Goal: Information Seeking & Learning: Compare options

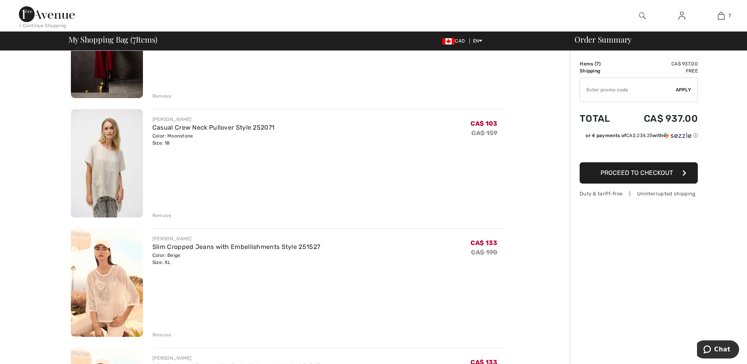
scroll to position [127, 0]
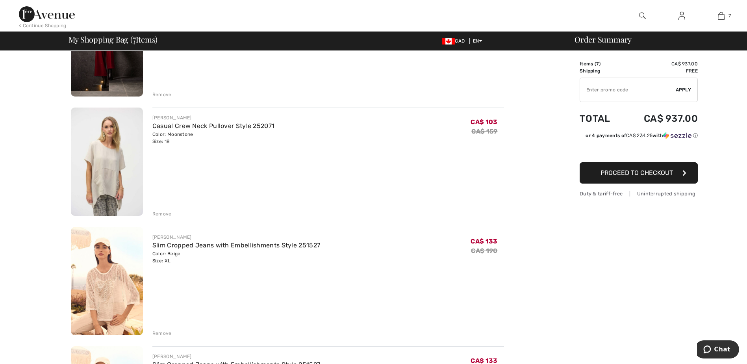
click at [166, 332] on div "Remove" at bounding box center [161, 332] width 19 height 7
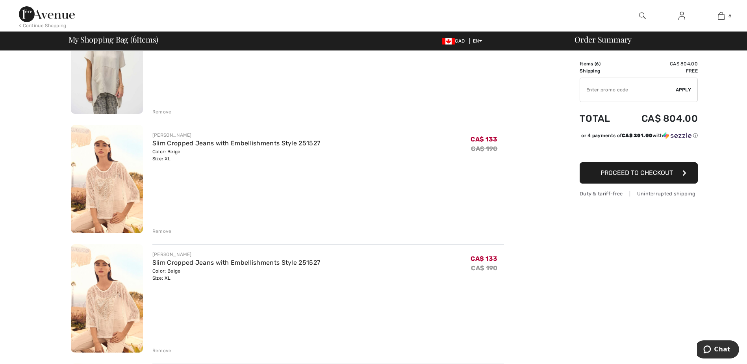
scroll to position [254, 0]
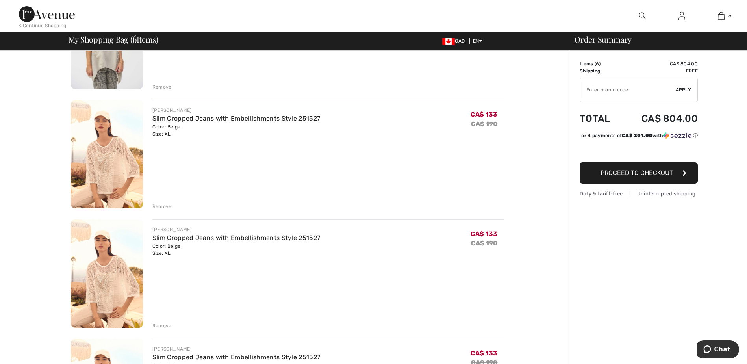
click at [165, 205] on div "Remove" at bounding box center [161, 206] width 19 height 7
click at [166, 207] on div "Remove" at bounding box center [161, 206] width 19 height 7
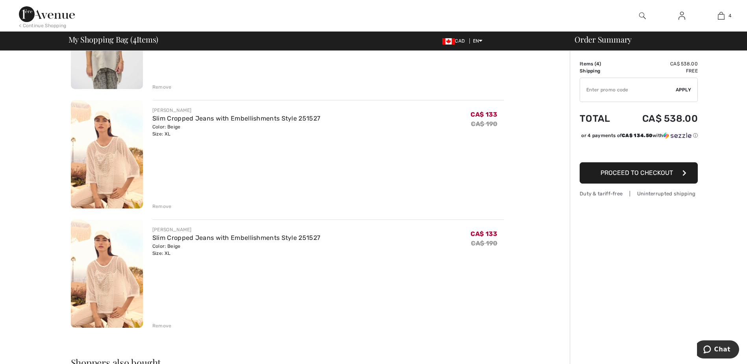
click at [164, 89] on div "Remove" at bounding box center [161, 86] width 19 height 7
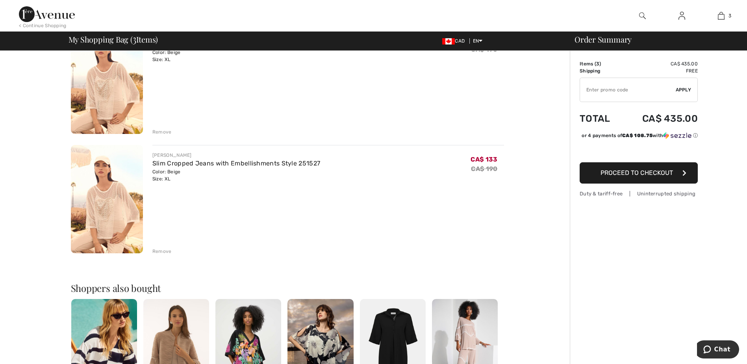
scroll to position [206, 0]
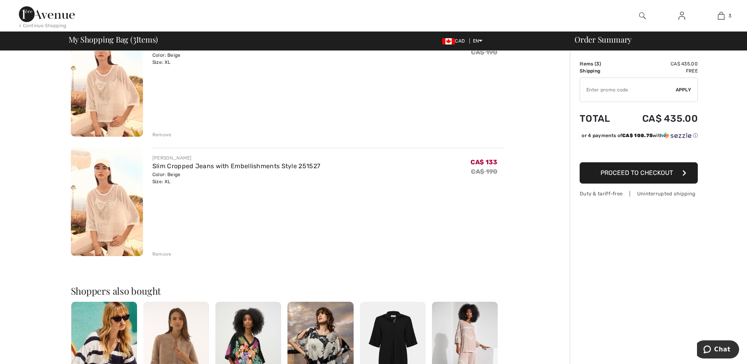
click at [163, 136] on div "Remove" at bounding box center [161, 134] width 19 height 7
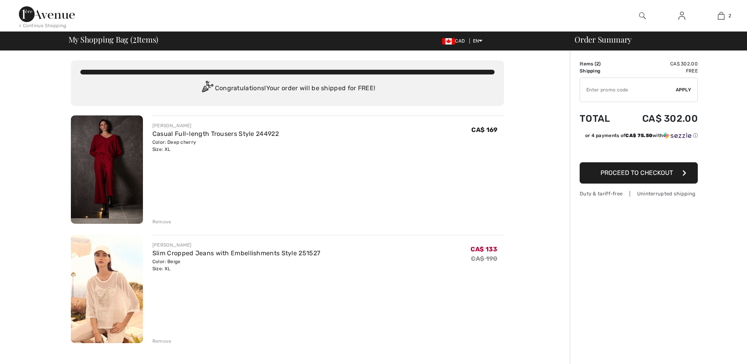
scroll to position [0, 0]
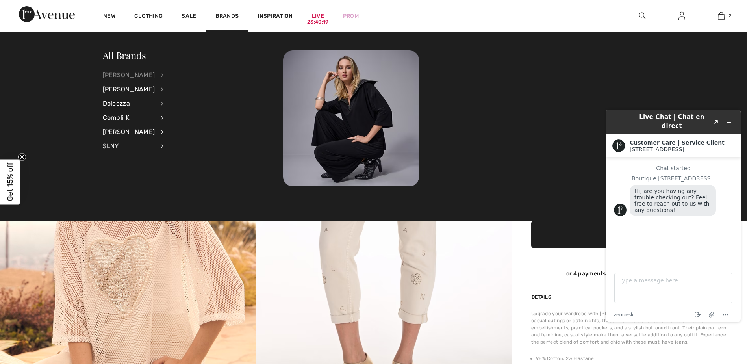
click at [131, 74] on div "[PERSON_NAME]" at bounding box center [129, 75] width 52 height 14
click at [178, 139] on link "Pants" at bounding box center [204, 139] width 61 height 13
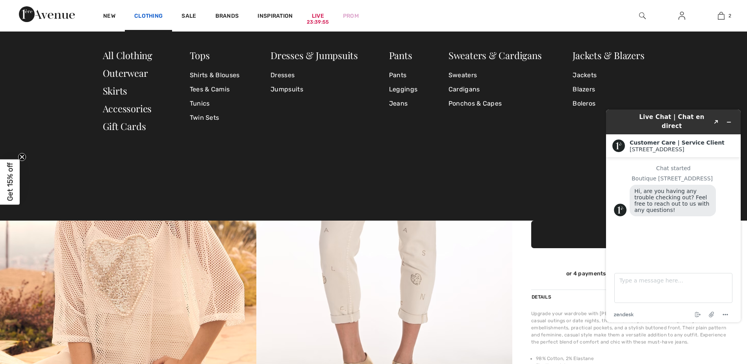
click at [145, 15] on link "Clothing" at bounding box center [148, 17] width 28 height 8
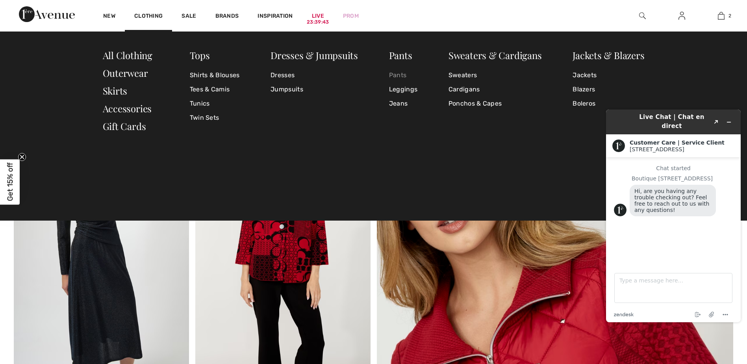
click at [396, 76] on link "Pants" at bounding box center [403, 75] width 28 height 14
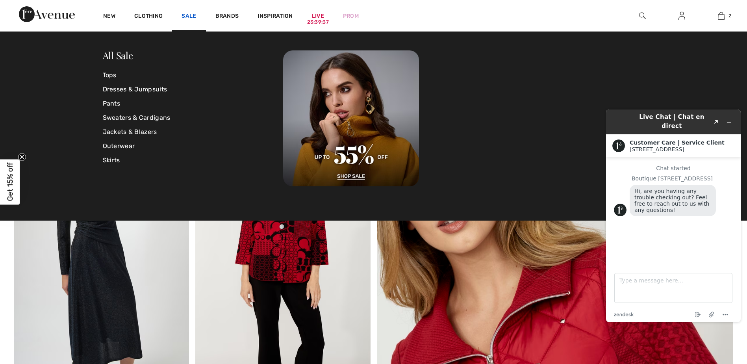
click at [189, 13] on link "Sale" at bounding box center [188, 17] width 15 height 8
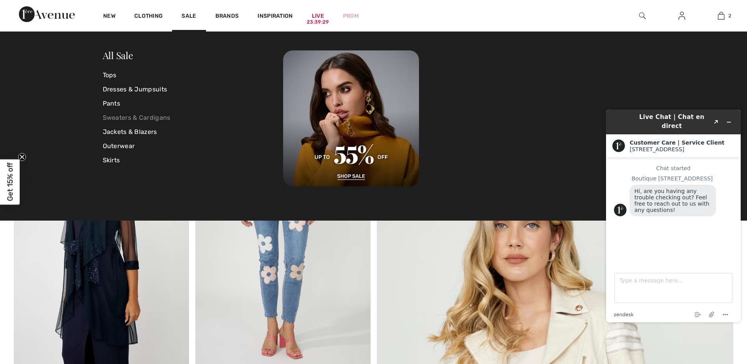
click at [116, 118] on link "Sweaters & Cardigans" at bounding box center [193, 118] width 181 height 14
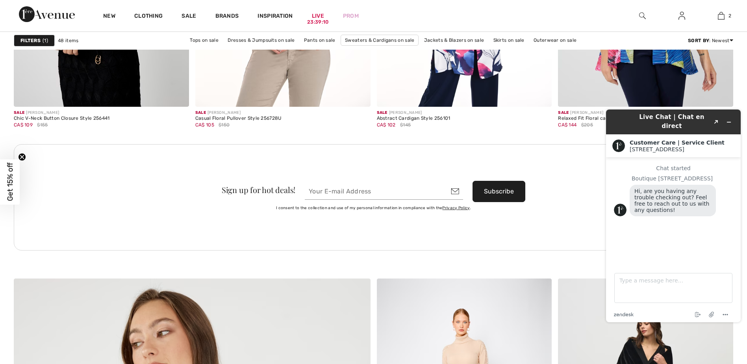
scroll to position [2065, 0]
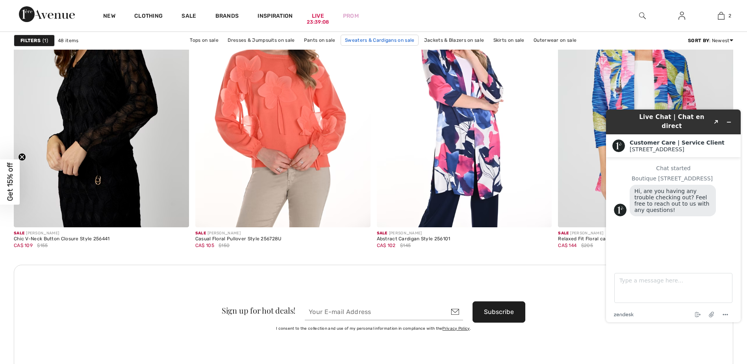
click at [359, 42] on link "Sweaters & Cardigans on sale" at bounding box center [379, 40] width 78 height 11
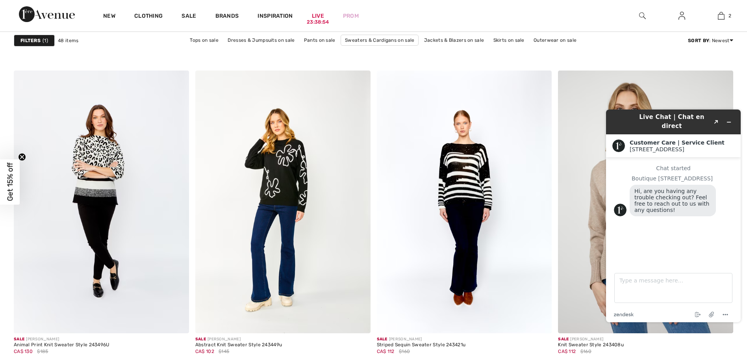
scroll to position [3712, 0]
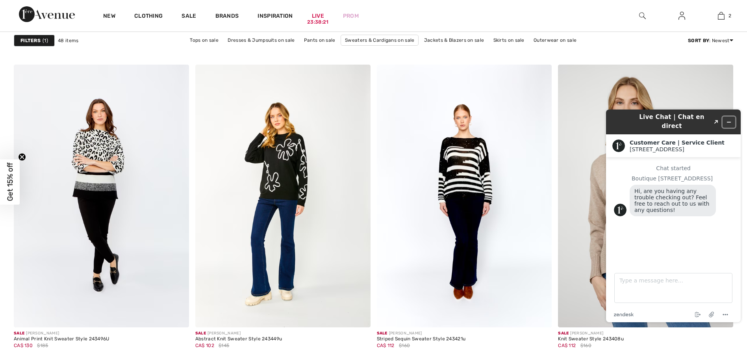
click at [729, 122] on icon "Minimize widget" at bounding box center [729, 122] width 4 height 0
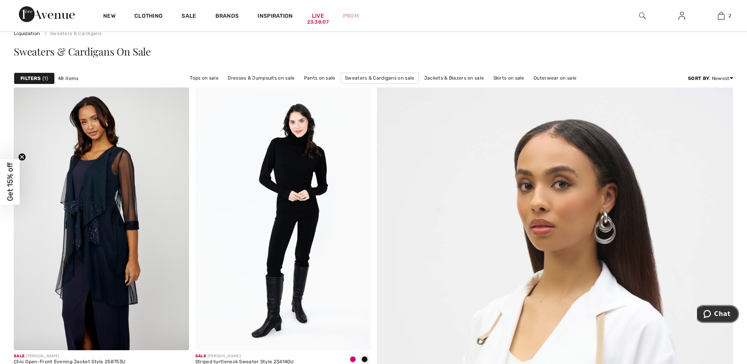
scroll to position [0, 0]
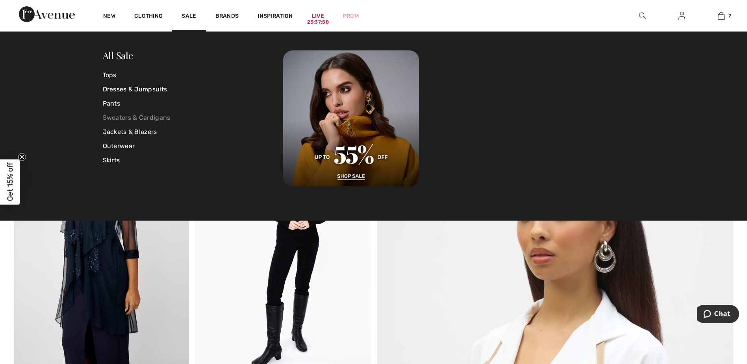
click at [114, 121] on link "Sweaters & Cardigans" at bounding box center [193, 118] width 181 height 14
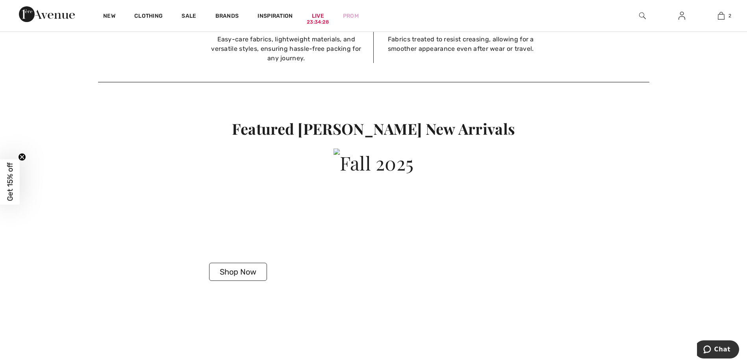
scroll to position [1624, 0]
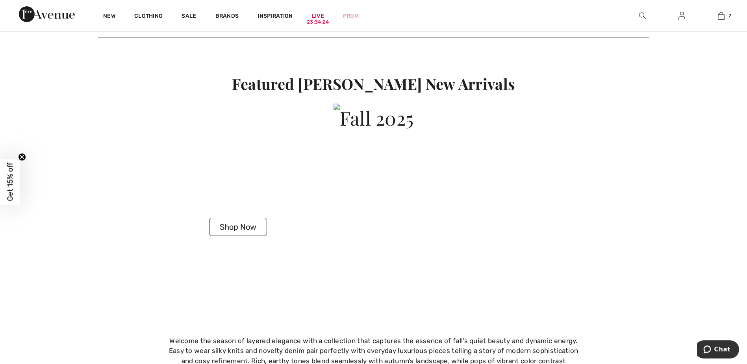
drag, startPoint x: 239, startPoint y: 226, endPoint x: 284, endPoint y: 219, distance: 45.5
click at [240, 225] on button "Shop Now" at bounding box center [238, 227] width 58 height 18
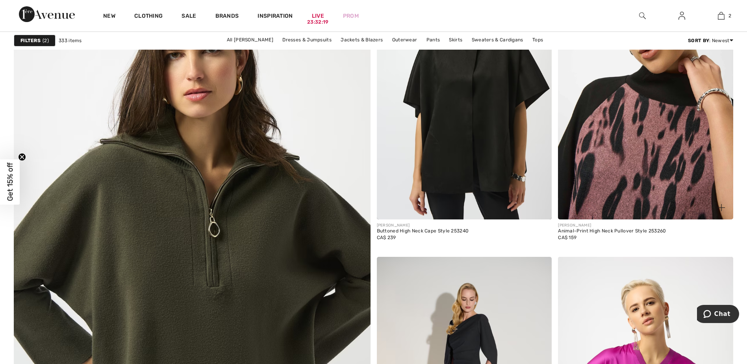
scroll to position [2365, 0]
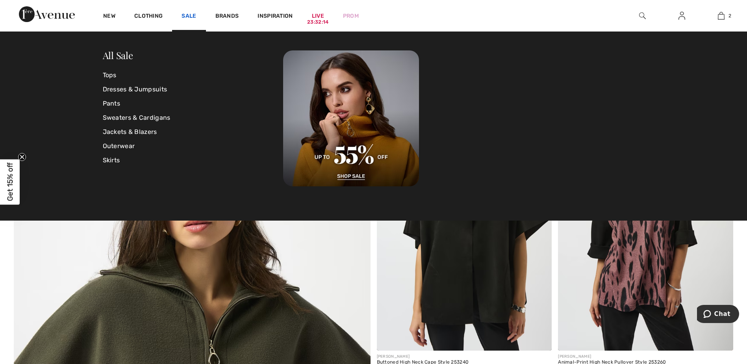
click at [185, 17] on link "Sale" at bounding box center [188, 17] width 15 height 8
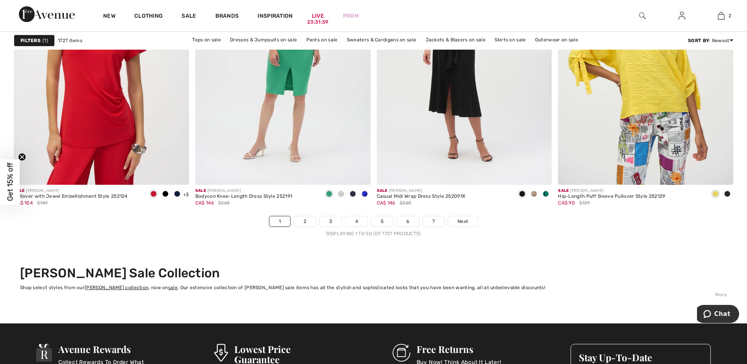
scroll to position [4471, 0]
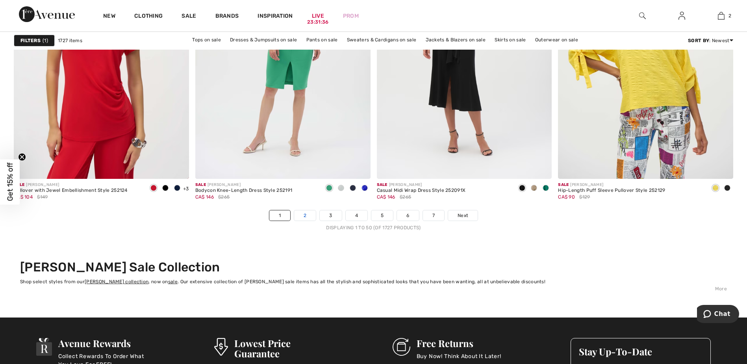
click at [313, 214] on link "2" at bounding box center [305, 215] width 22 height 10
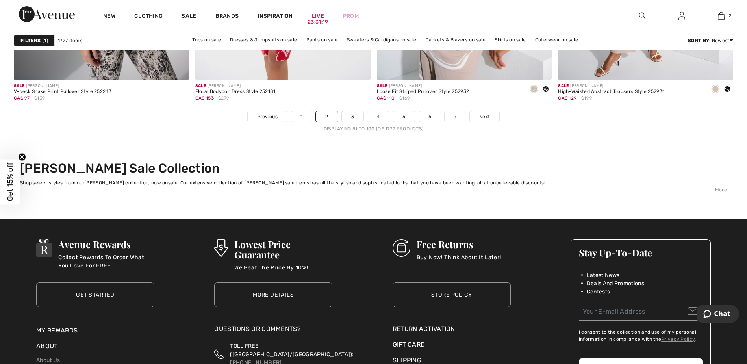
scroll to position [4530, 0]
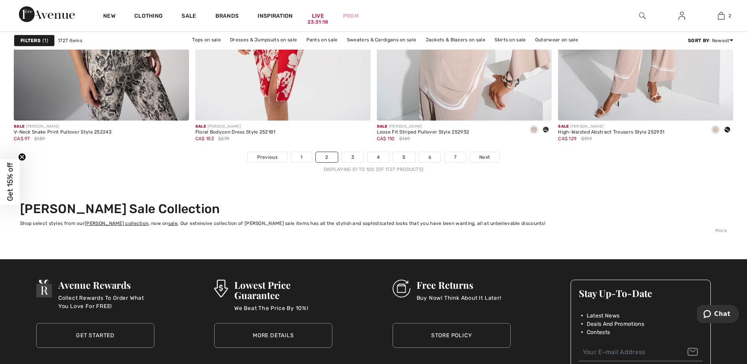
drag, startPoint x: 749, startPoint y: 15, endPoint x: 41, endPoint y: 17, distance: 707.8
click at [353, 157] on link "3" at bounding box center [353, 157] width 22 height 10
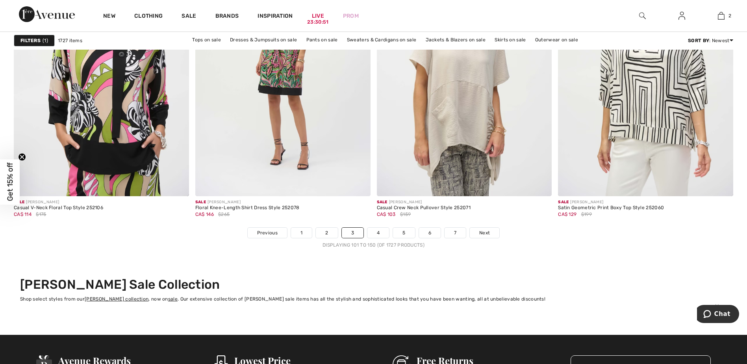
scroll to position [4460, 0]
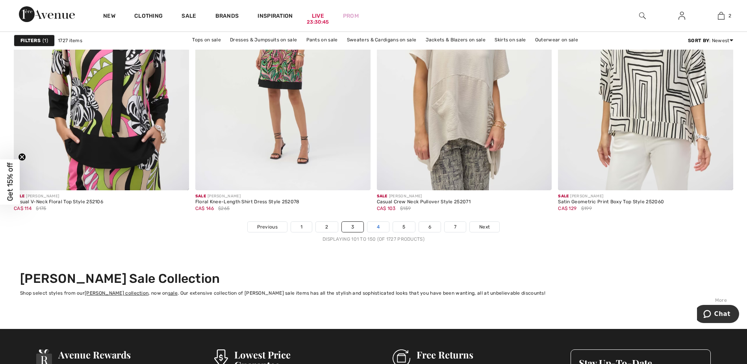
click at [380, 226] on link "4" at bounding box center [378, 227] width 22 height 10
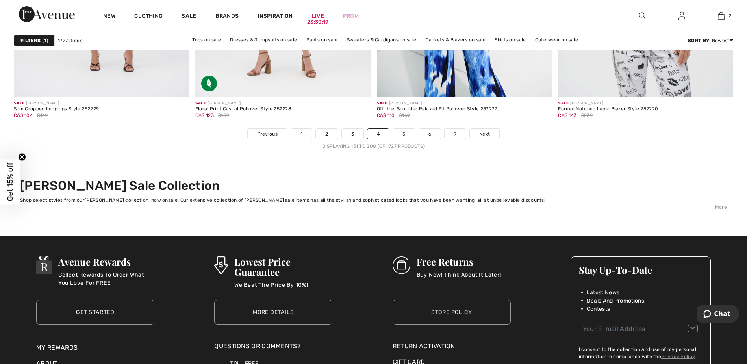
scroll to position [4576, 0]
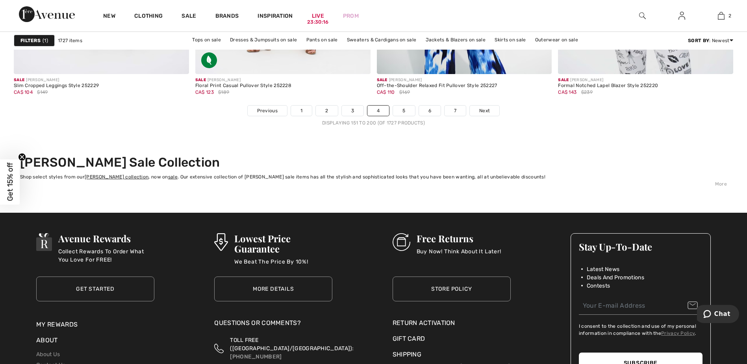
drag, startPoint x: 404, startPoint y: 111, endPoint x: 418, endPoint y: 124, distance: 19.2
click at [404, 111] on link "5" at bounding box center [404, 110] width 22 height 10
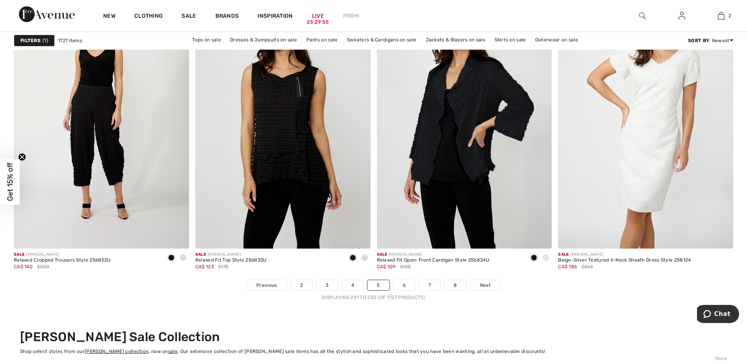
scroll to position [4460, 0]
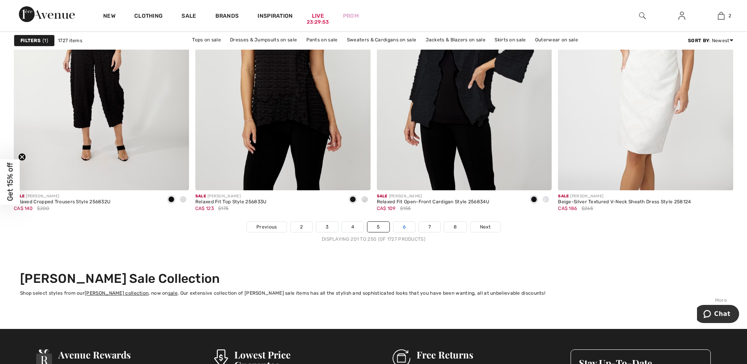
click at [406, 225] on link "6" at bounding box center [404, 227] width 22 height 10
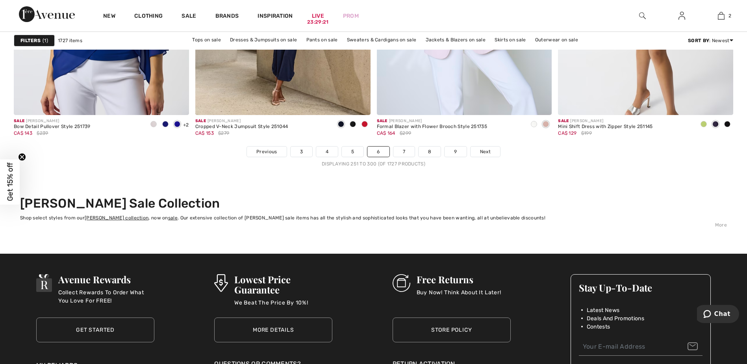
scroll to position [4541, 0]
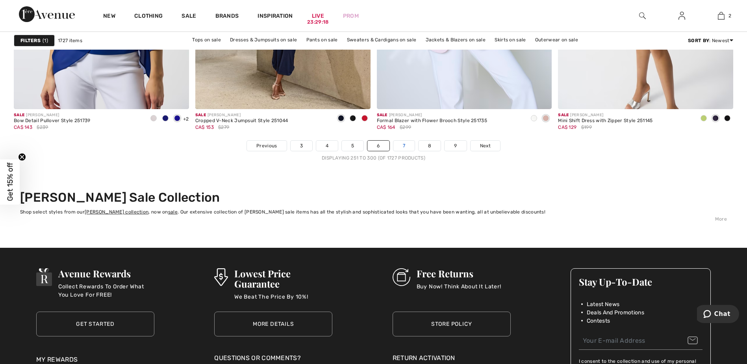
click at [402, 146] on link "7" at bounding box center [403, 146] width 21 height 10
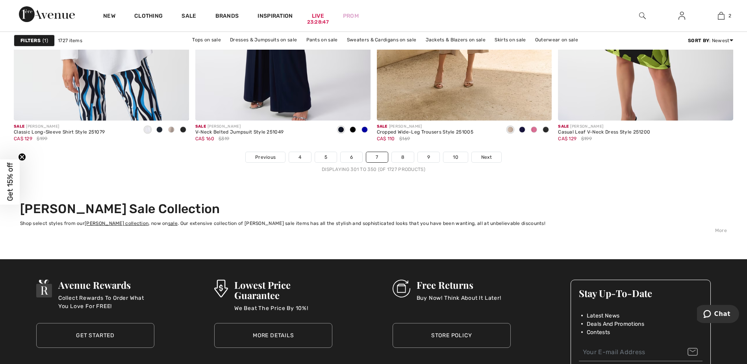
scroll to position [4570, 0]
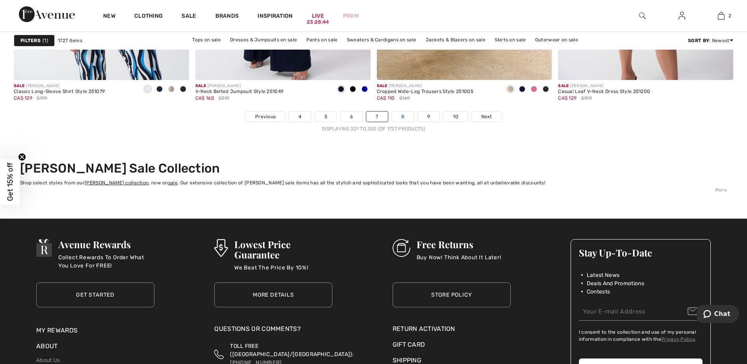
click at [400, 117] on link "8" at bounding box center [403, 116] width 22 height 10
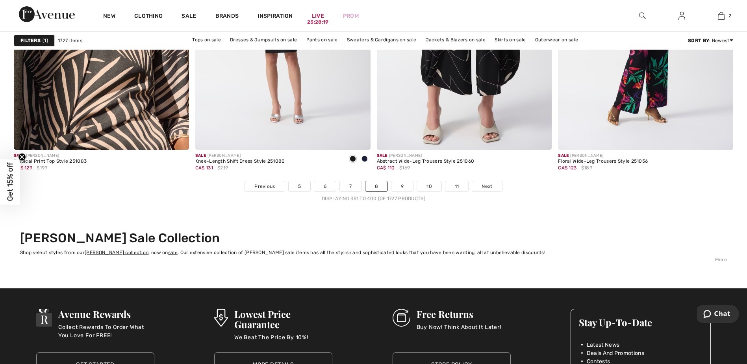
scroll to position [4506, 0]
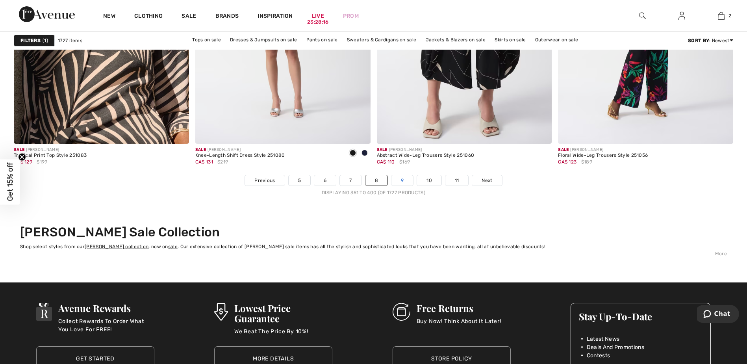
click at [402, 179] on link "9" at bounding box center [402, 180] width 22 height 10
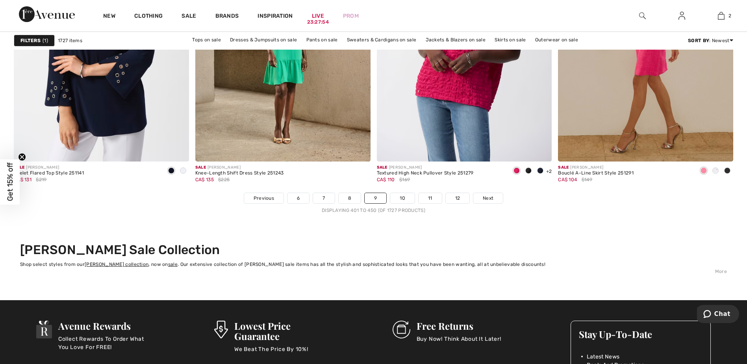
scroll to position [4530, 0]
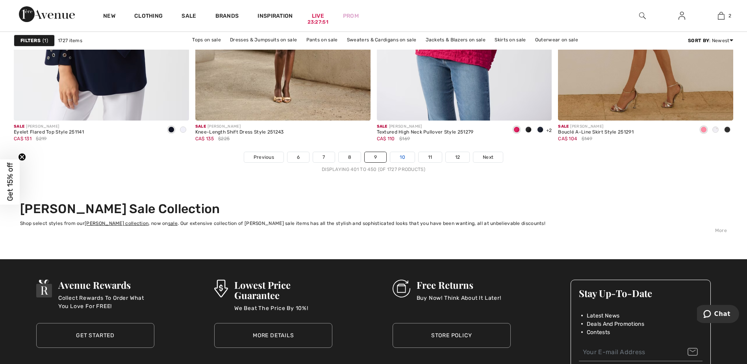
click at [400, 155] on link "10" at bounding box center [402, 157] width 24 height 10
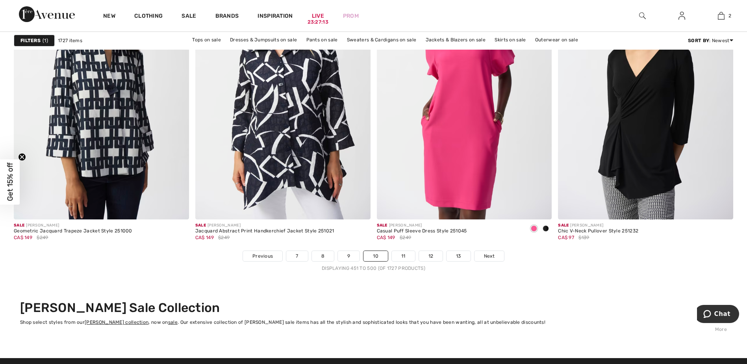
scroll to position [4448, 0]
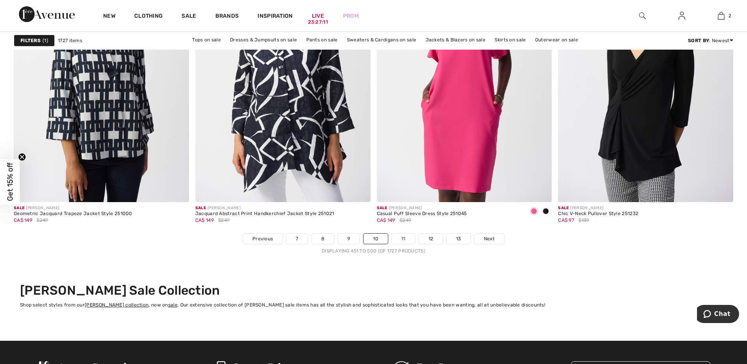
click at [402, 235] on link "11" at bounding box center [403, 238] width 23 height 10
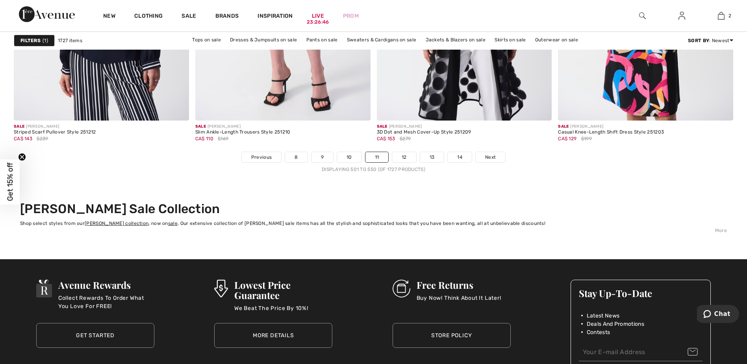
scroll to position [4518, 0]
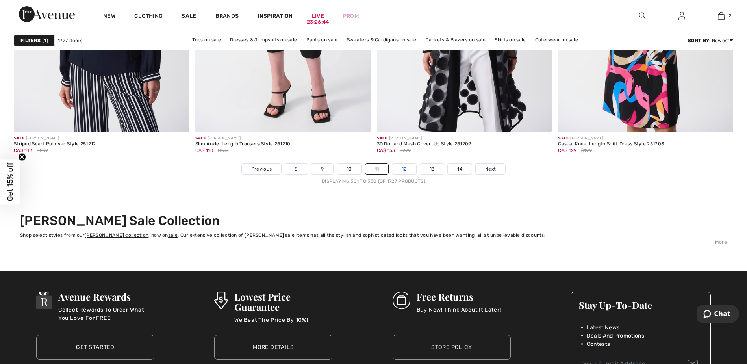
click at [406, 169] on link "12" at bounding box center [404, 169] width 24 height 10
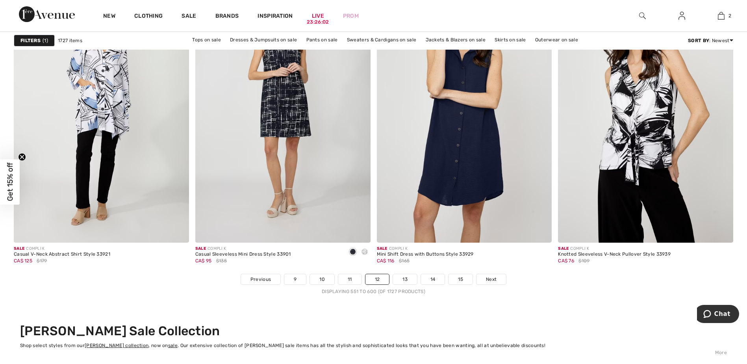
scroll to position [4413, 0]
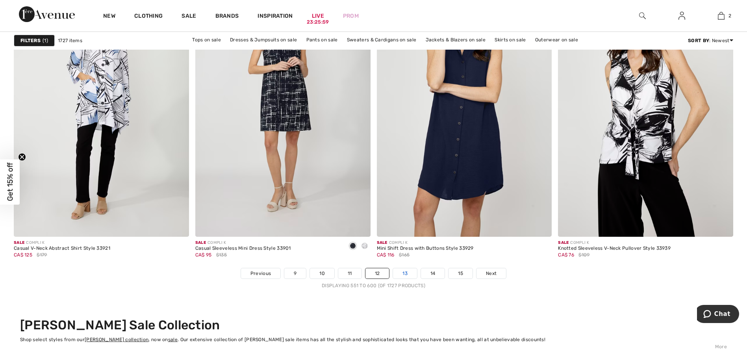
click at [406, 274] on link "13" at bounding box center [405, 273] width 24 height 10
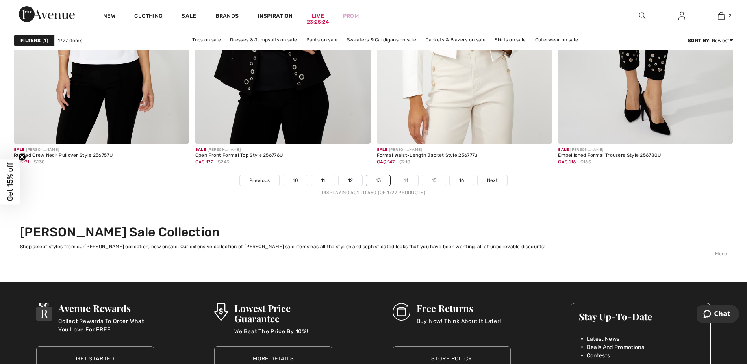
scroll to position [4512, 0]
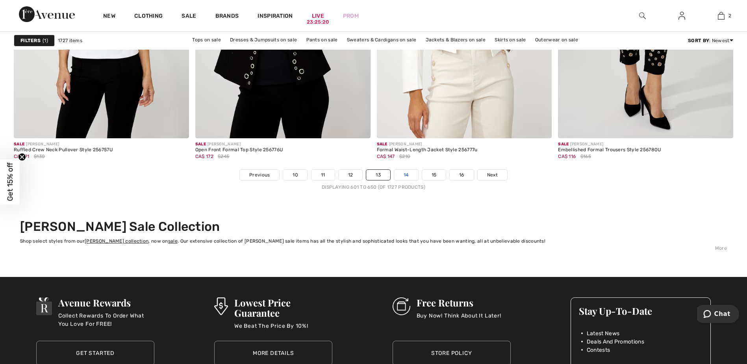
click at [407, 176] on link "14" at bounding box center [406, 175] width 24 height 10
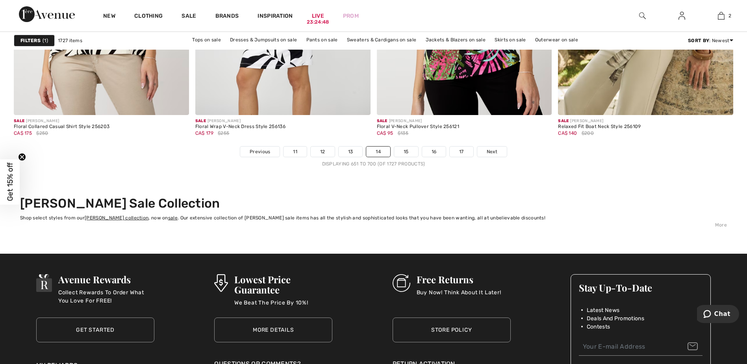
scroll to position [4547, 0]
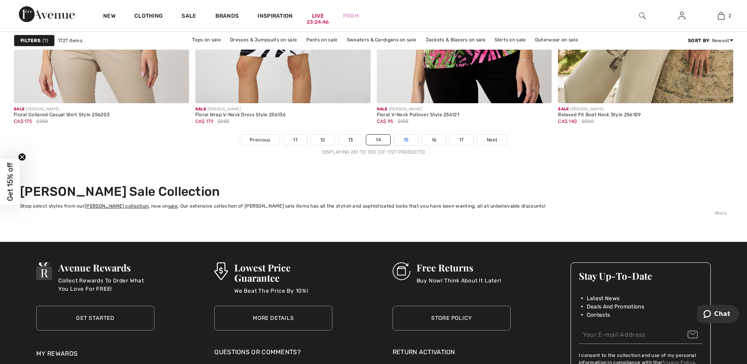
click at [408, 140] on link "15" at bounding box center [406, 140] width 24 height 10
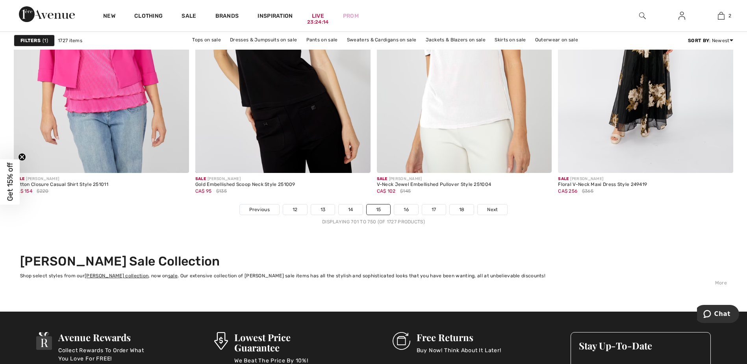
scroll to position [4437, 0]
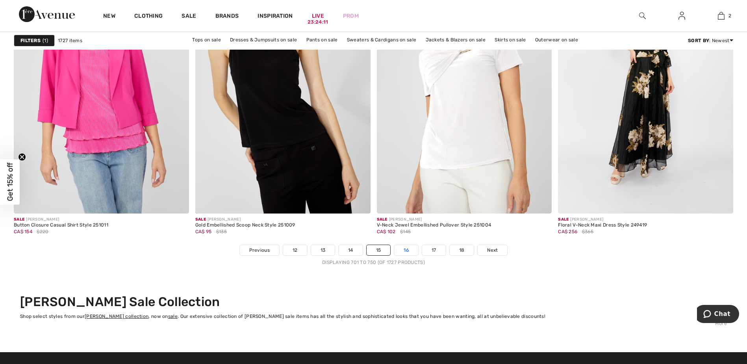
click at [407, 252] on link "16" at bounding box center [406, 250] width 24 height 10
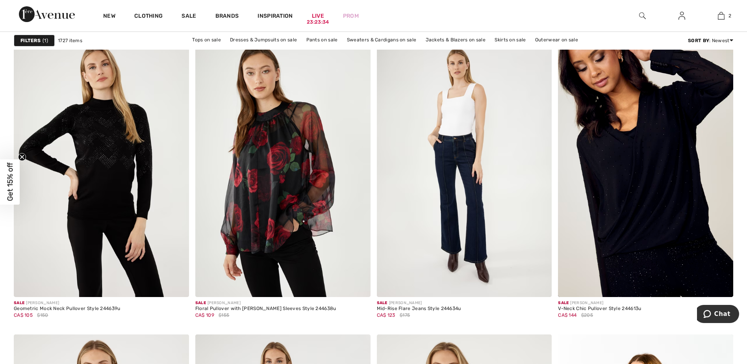
scroll to position [4071, 0]
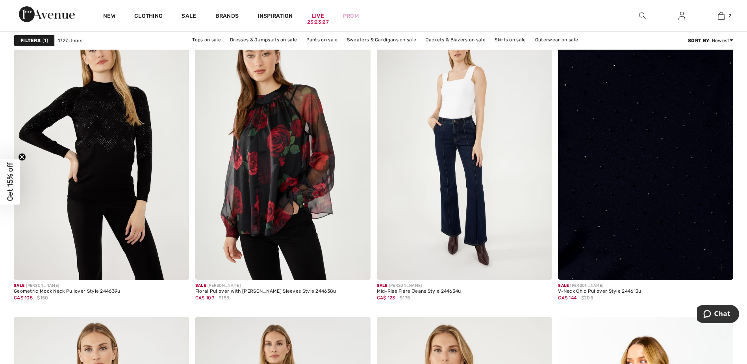
click at [675, 233] on img at bounding box center [645, 148] width 175 height 263
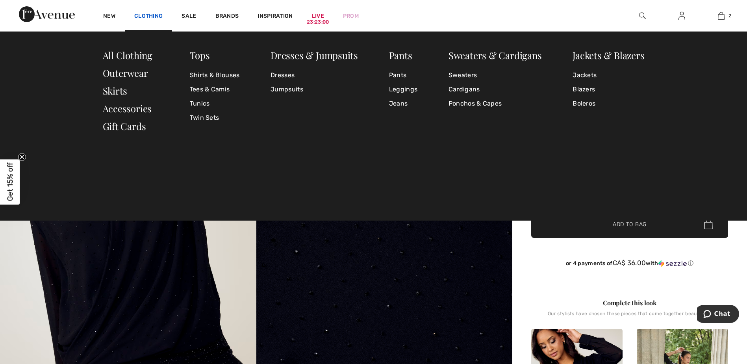
click at [145, 16] on link "Clothing" at bounding box center [148, 17] width 28 height 8
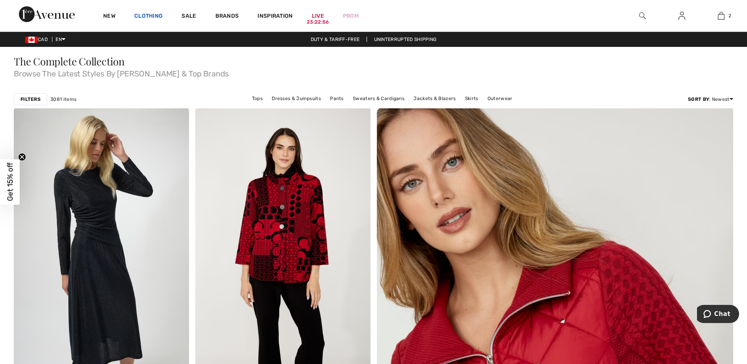
click at [142, 15] on link "Clothing" at bounding box center [148, 17] width 28 height 8
drag, startPoint x: 0, startPoint y: 0, endPoint x: 143, endPoint y: 15, distance: 143.7
click at [143, 15] on link "Clothing" at bounding box center [148, 17] width 28 height 8
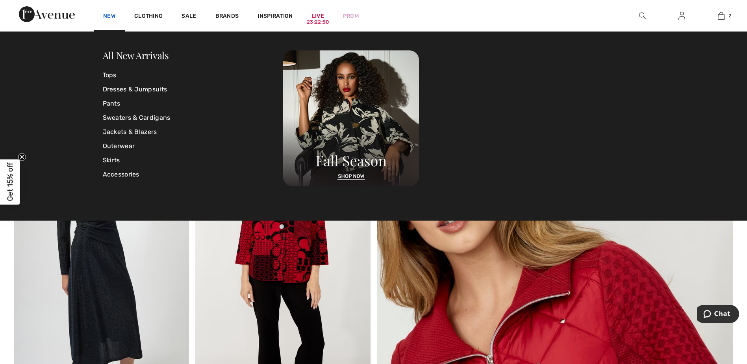
click at [104, 15] on link "New" at bounding box center [109, 17] width 12 height 8
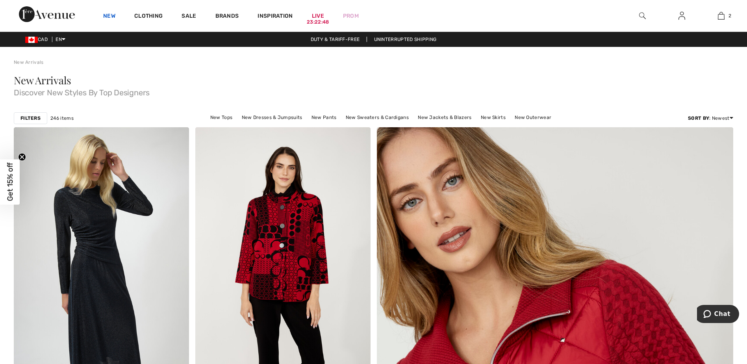
click at [104, 15] on link "New" at bounding box center [109, 17] width 12 height 8
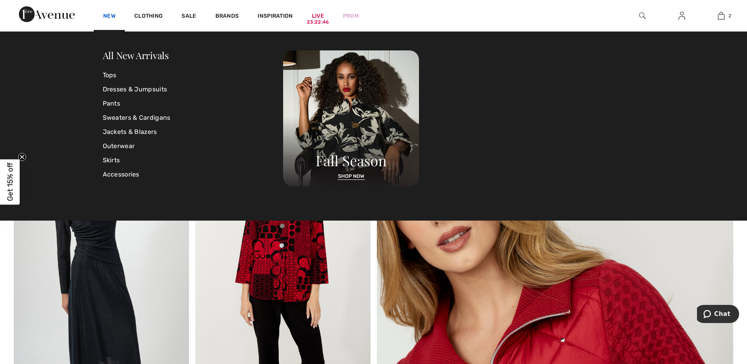
click at [111, 14] on link "New" at bounding box center [109, 17] width 12 height 8
click at [125, 119] on link "Sweaters & Cardigans" at bounding box center [193, 118] width 181 height 14
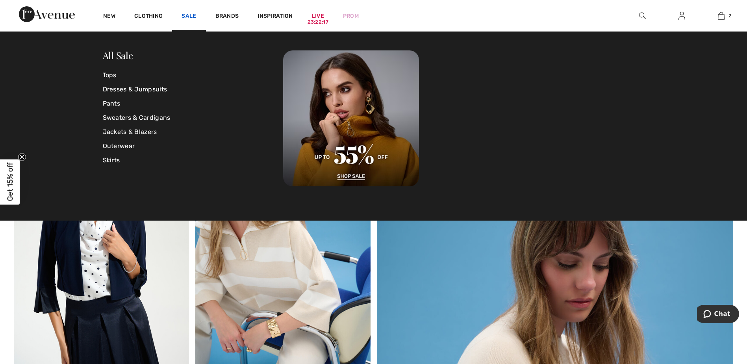
click at [187, 19] on link "Sale" at bounding box center [188, 17] width 15 height 8
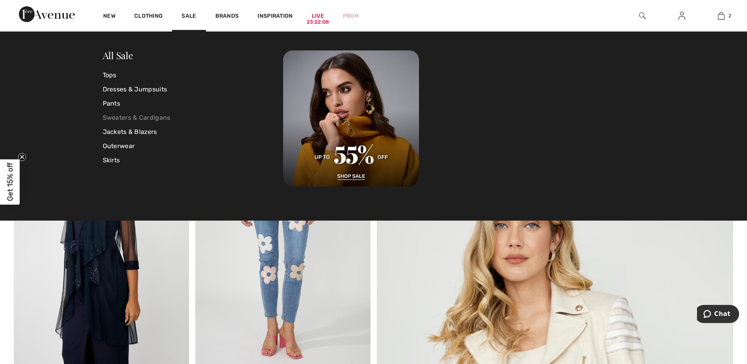
click at [116, 118] on link "Sweaters & Cardigans" at bounding box center [193, 118] width 181 height 14
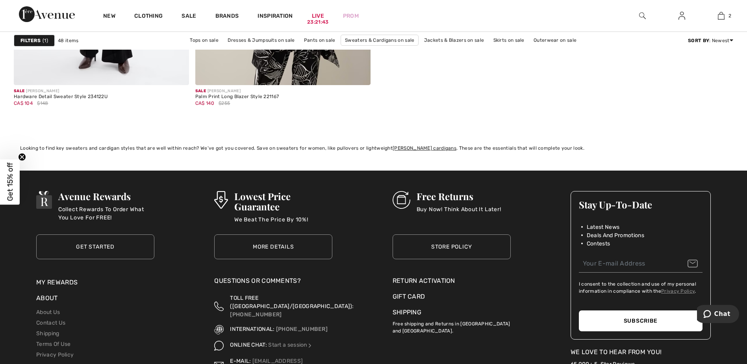
scroll to position [4543, 0]
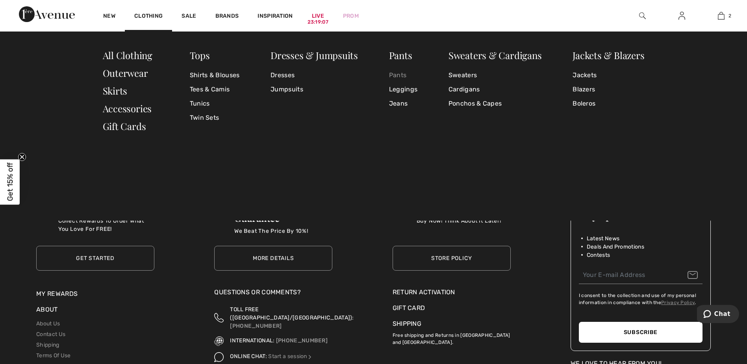
click at [402, 77] on link "Pants" at bounding box center [403, 75] width 28 height 14
